Goal: Information Seeking & Learning: Learn about a topic

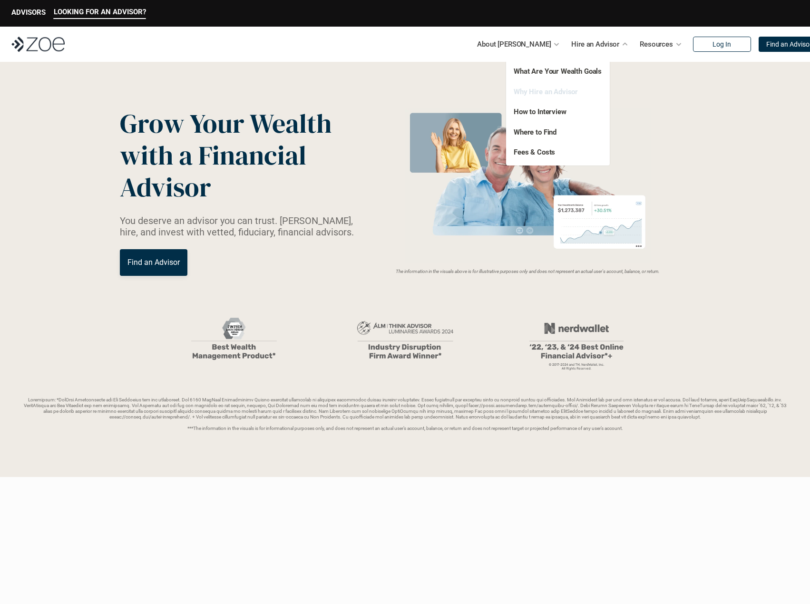
click at [552, 91] on link "Why Hire an Advisor" at bounding box center [545, 91] width 64 height 9
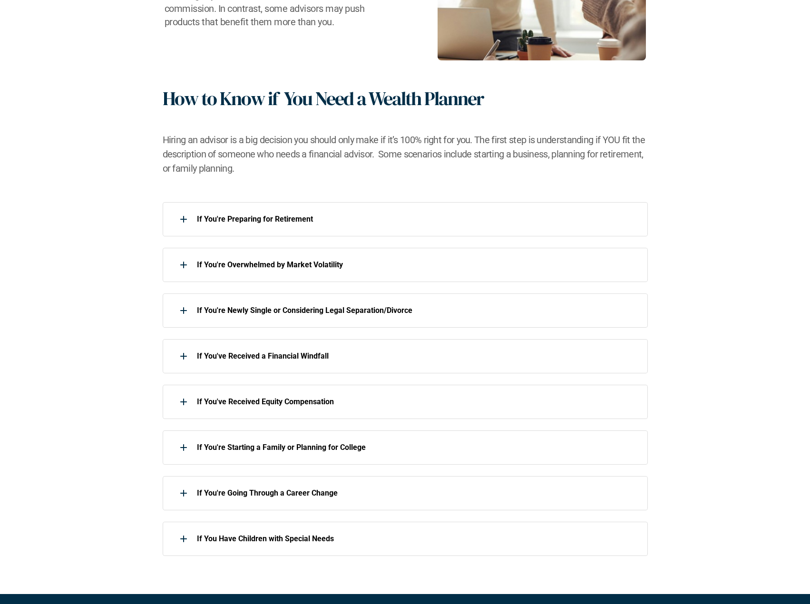
scroll to position [380, 0]
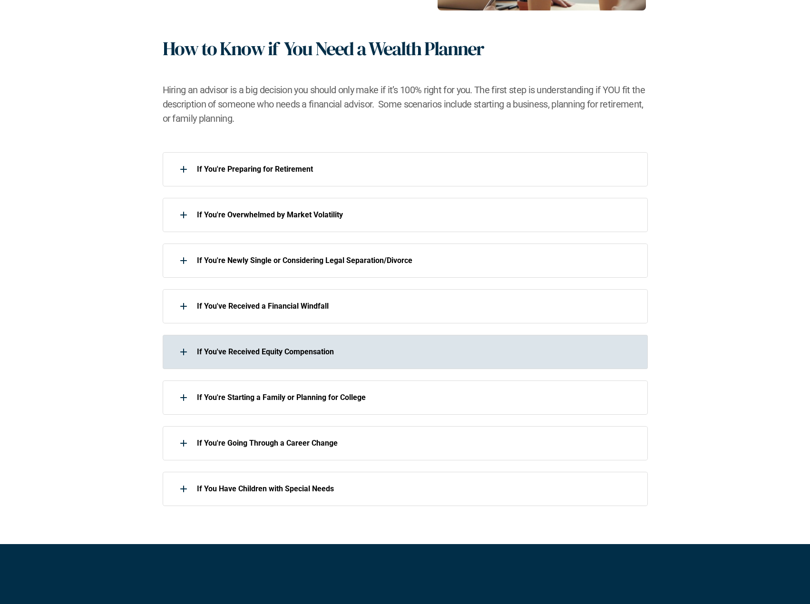
click at [183, 357] on div at bounding box center [183, 351] width 19 height 19
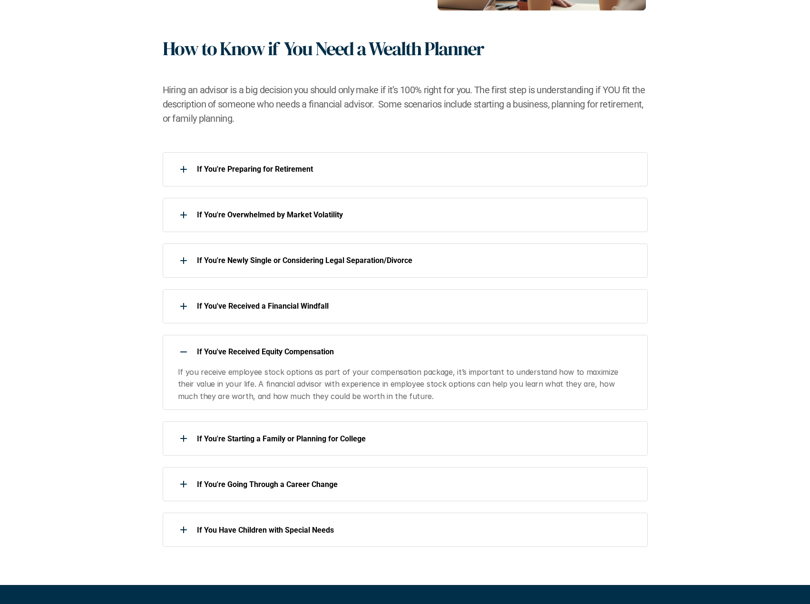
click at [183, 352] on use at bounding box center [183, 351] width 7 height 1
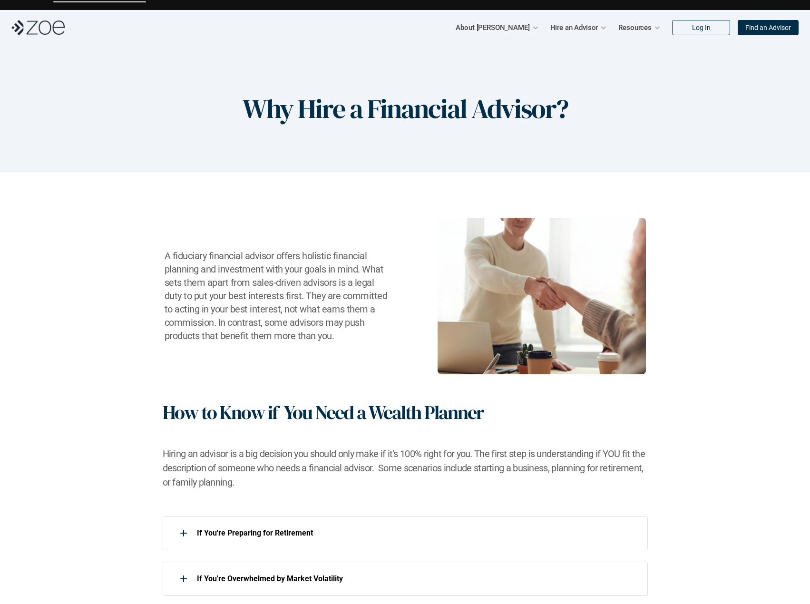
scroll to position [0, 0]
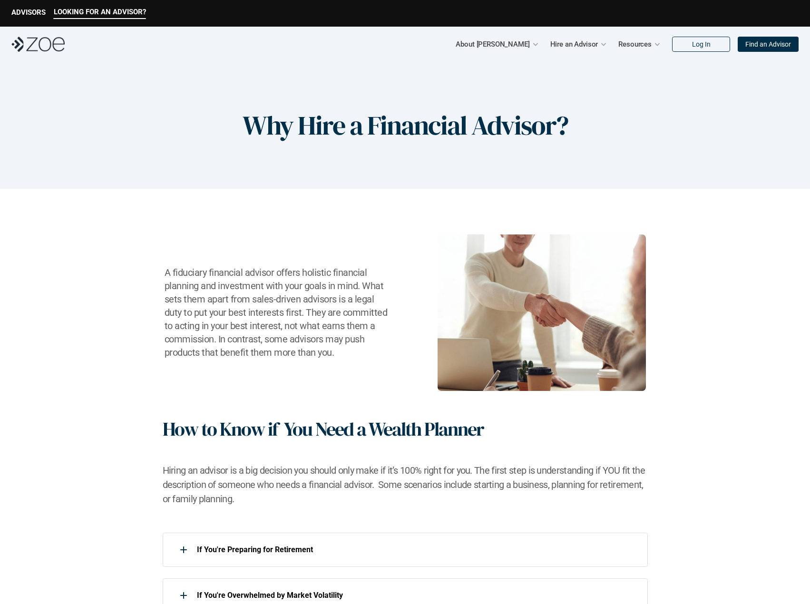
click at [116, 390] on div "A fiduciary financial advisor offers holistic financial planning and investment…" at bounding box center [405, 312] width 772 height 156
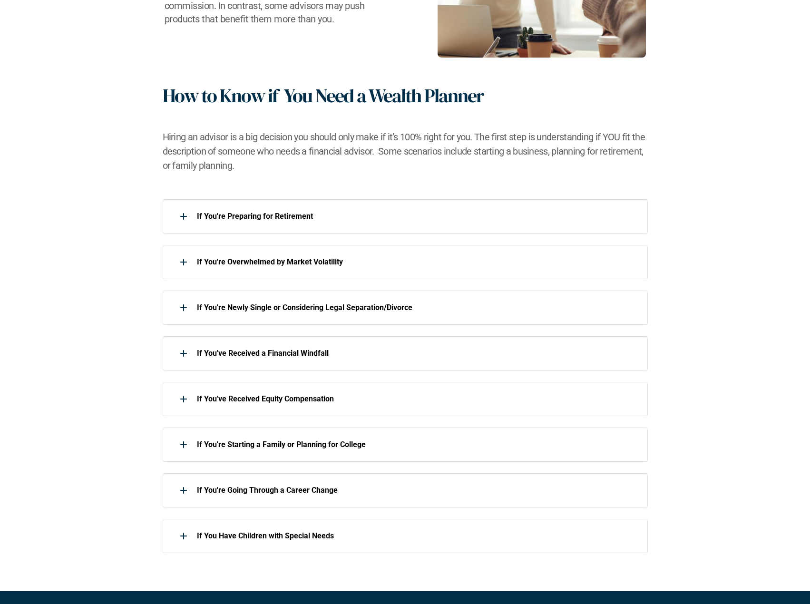
scroll to position [333, 0]
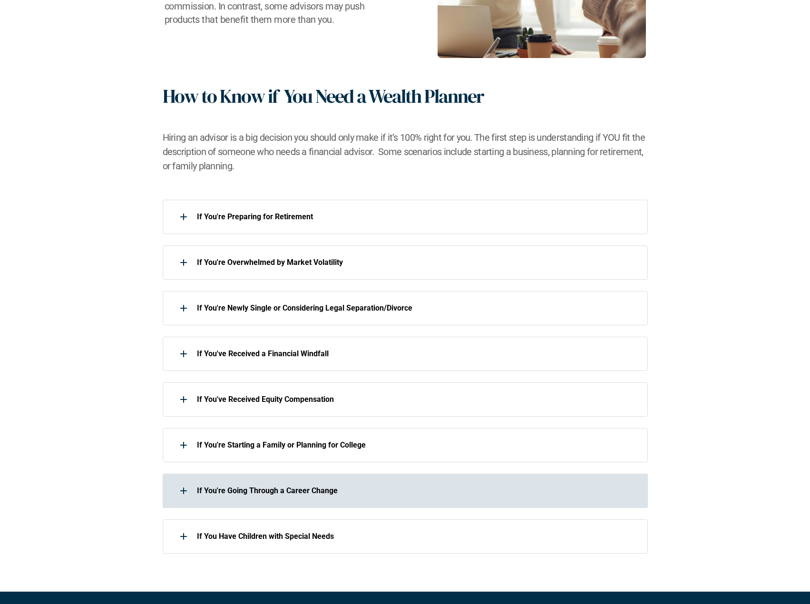
click at [172, 492] on div "If You're Going Through a Career Change" at bounding box center [399, 490] width 473 height 19
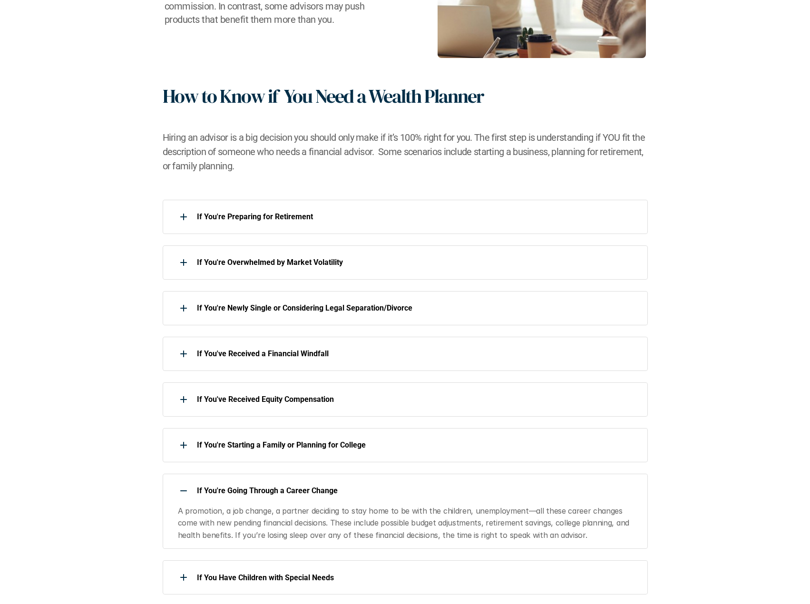
click at [178, 491] on div at bounding box center [183, 490] width 19 height 19
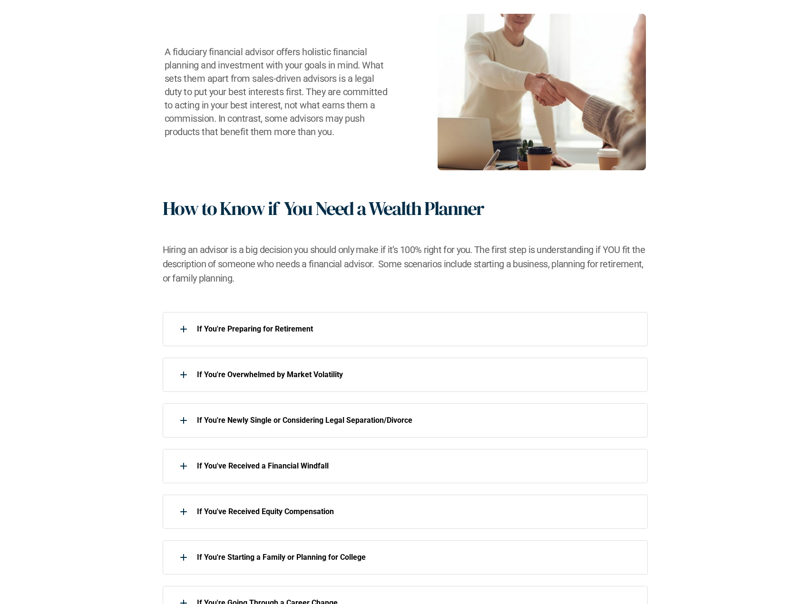
scroll to position [285, 0]
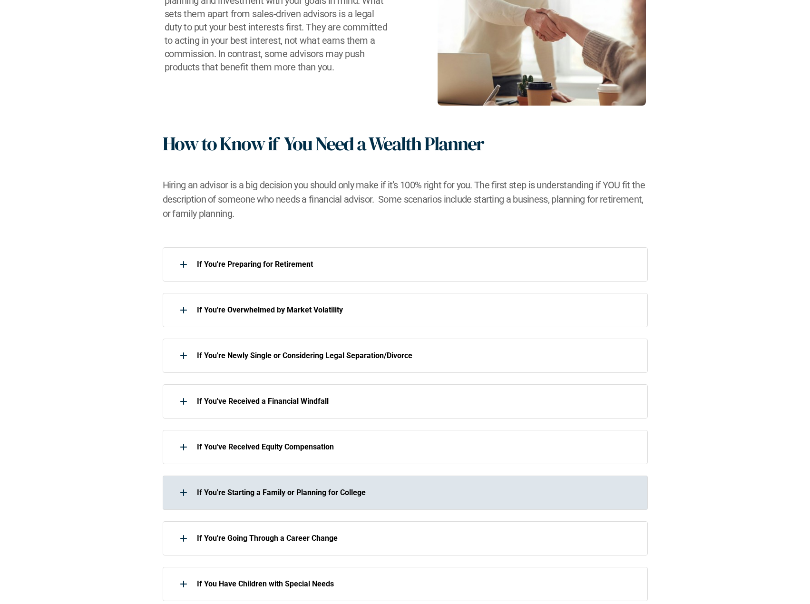
click at [184, 490] on div at bounding box center [183, 492] width 19 height 19
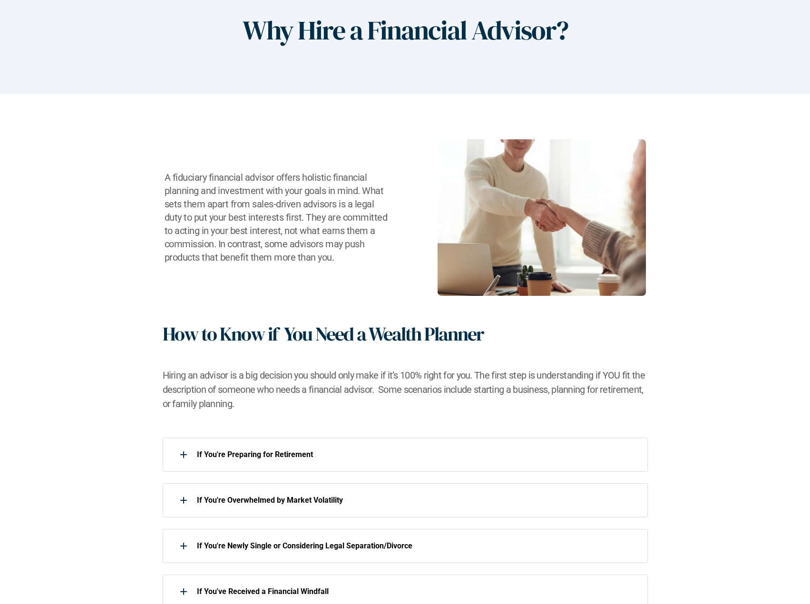
scroll to position [0, 0]
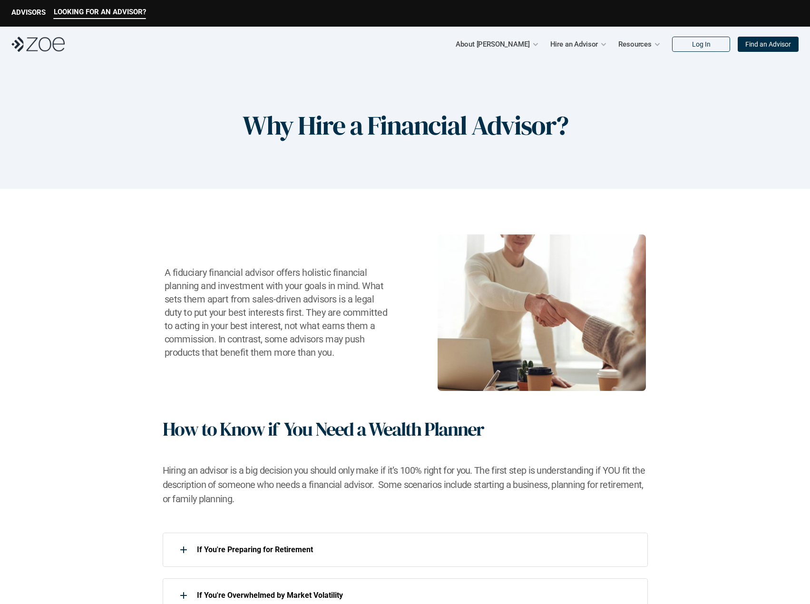
click at [105, 12] on p "LOOKING FOR AN ADVISOR?" at bounding box center [100, 12] width 92 height 9
click at [27, 6] on div "LOOKING FOR AN ADVISOR? ADVISORS" at bounding box center [405, 13] width 810 height 27
click at [27, 10] on p "ADVISORS" at bounding box center [28, 12] width 34 height 9
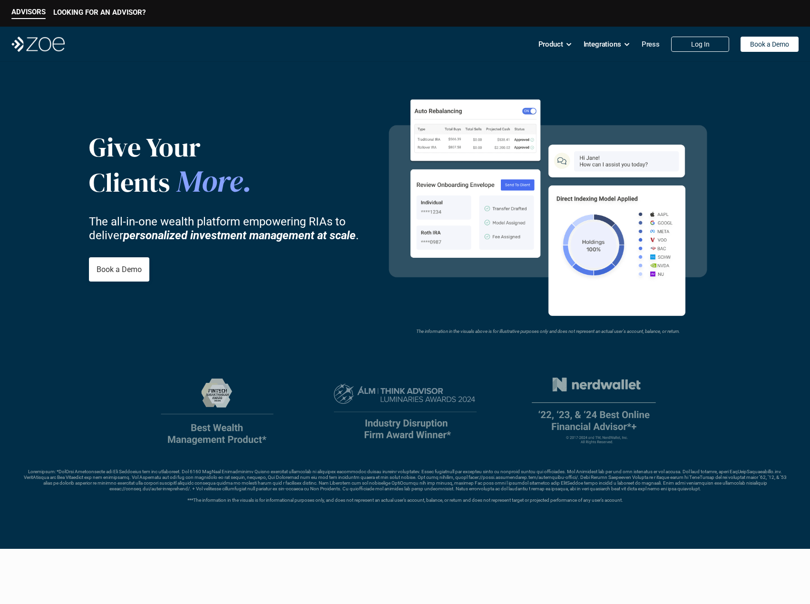
click at [654, 45] on p "Press" at bounding box center [650, 44] width 18 height 14
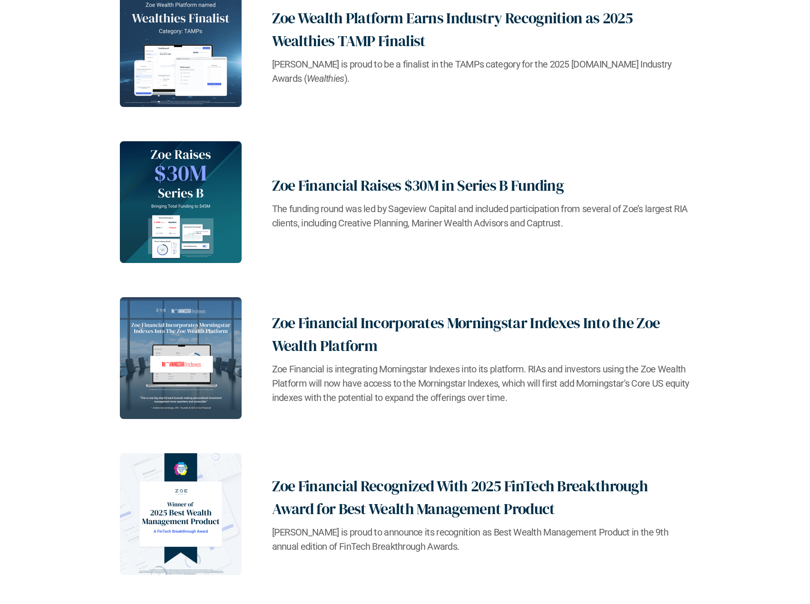
scroll to position [951, 0]
